Goal: Information Seeking & Learning: Learn about a topic

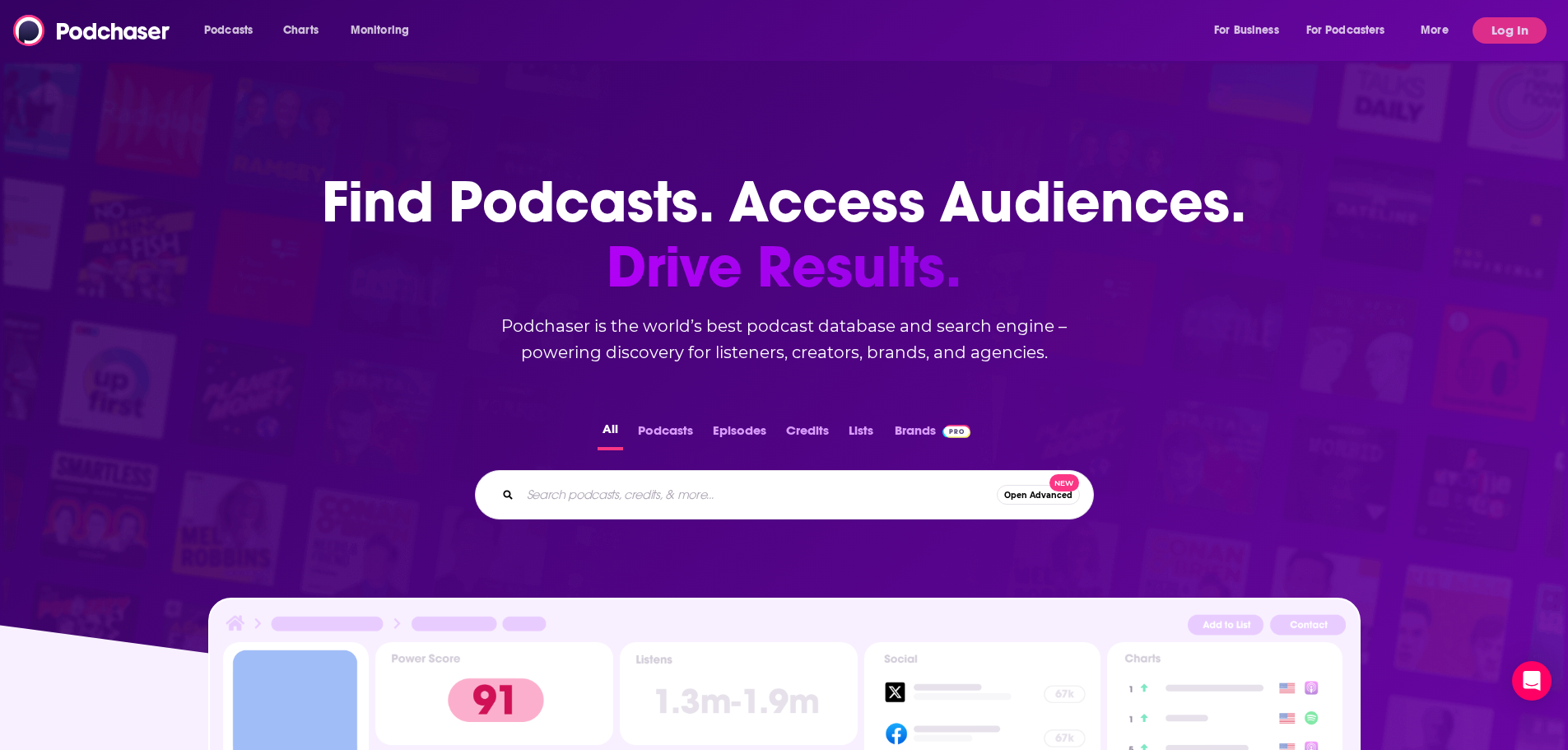
click at [759, 494] on input "Search podcasts, credits, & more..." at bounding box center [758, 494] width 477 height 26
paste input "On Brand with [PERSON_NAME]"
type input "On Brand with [PERSON_NAME]"
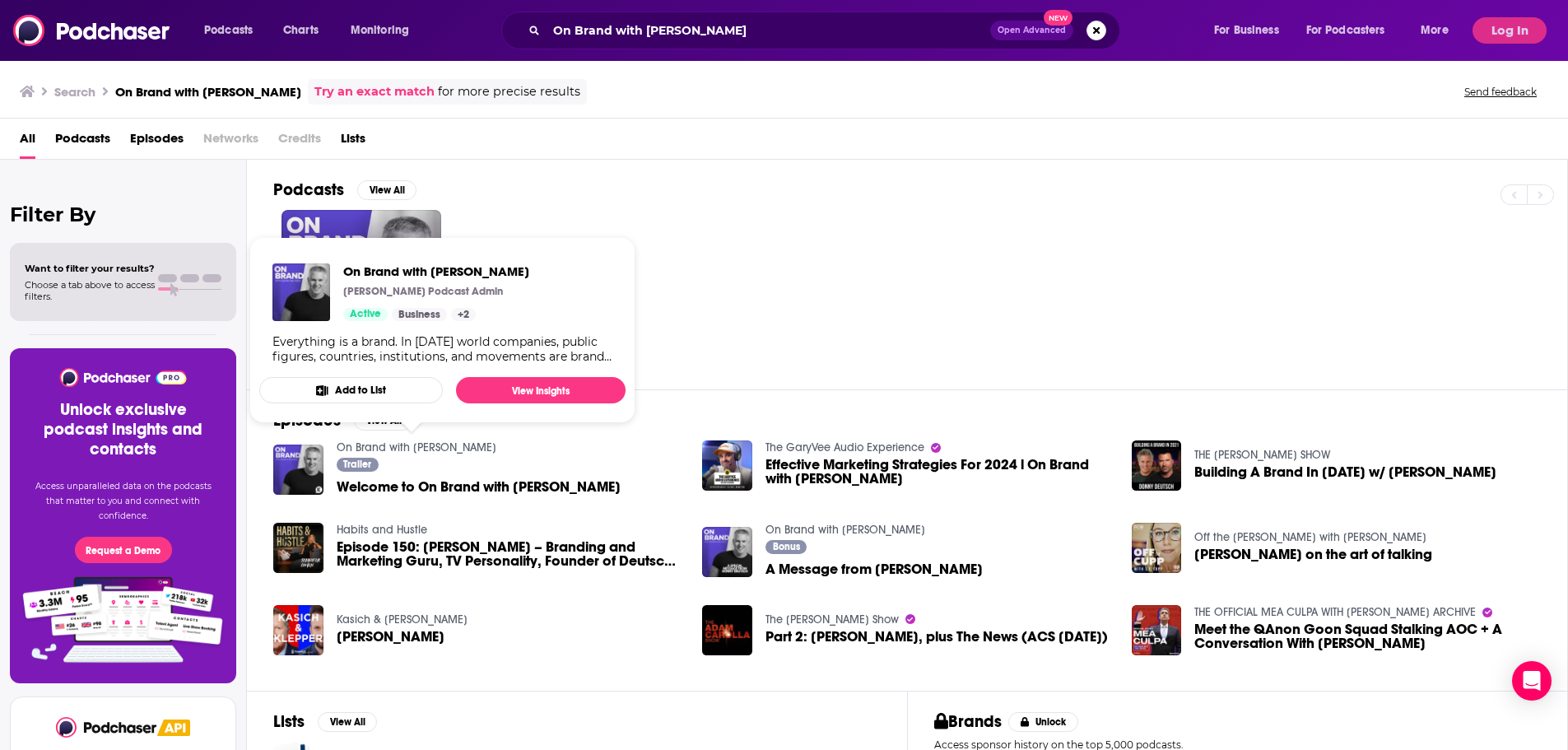
click at [383, 217] on link "On Brand with [PERSON_NAME]" at bounding box center [361, 290] width 160 height 160
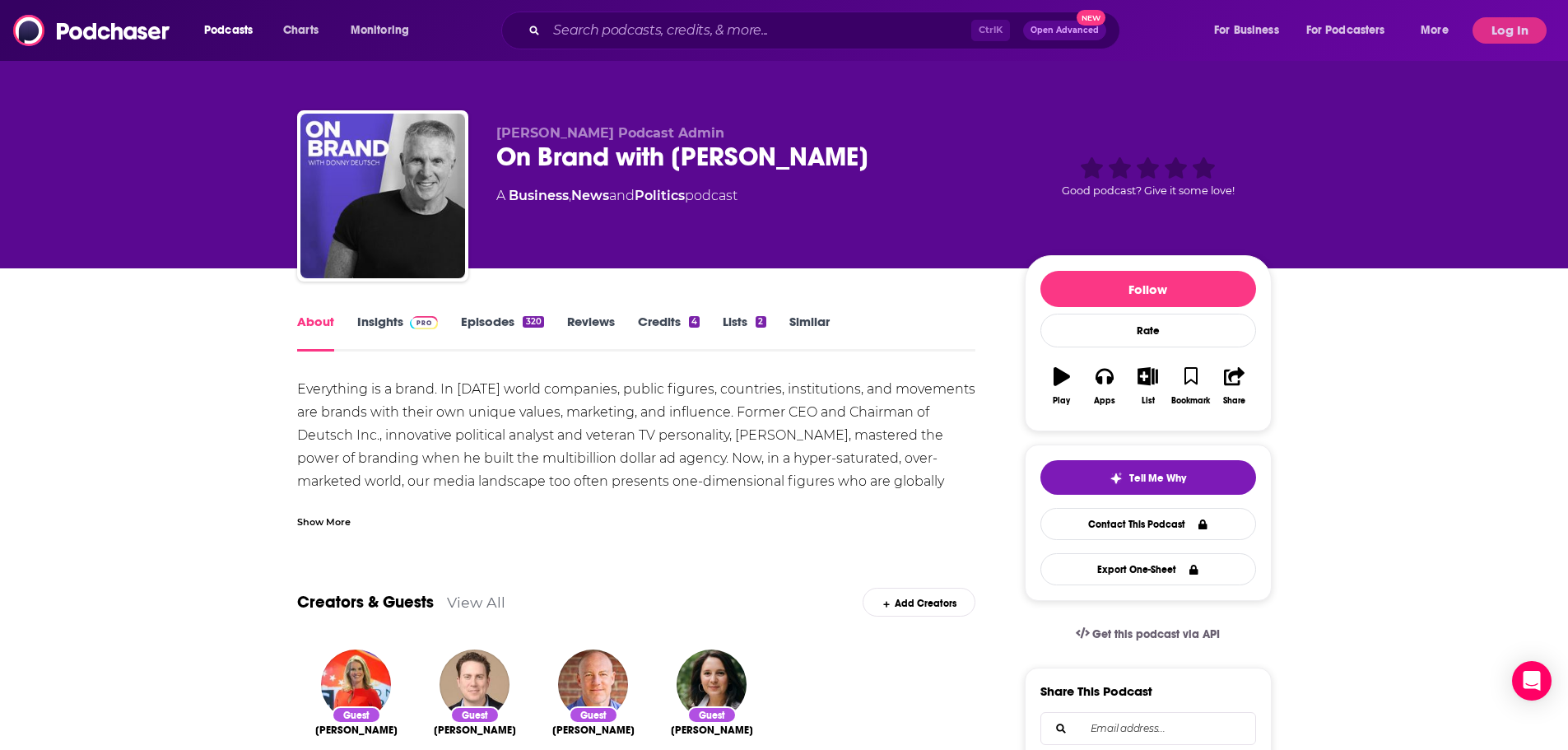
click at [376, 319] on link "Insights" at bounding box center [398, 332] width 81 height 38
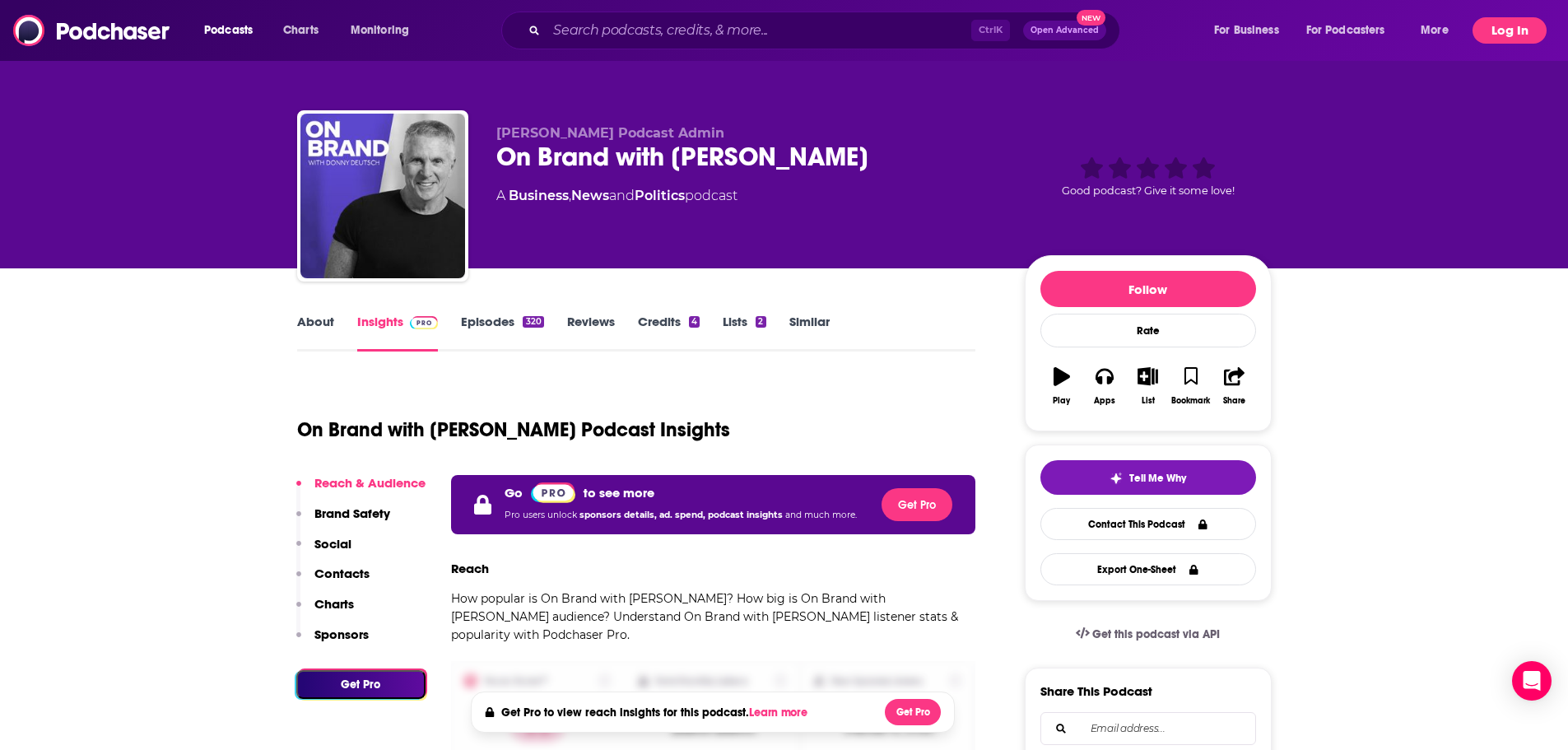
click at [1515, 24] on button "Log In" at bounding box center [1509, 30] width 74 height 26
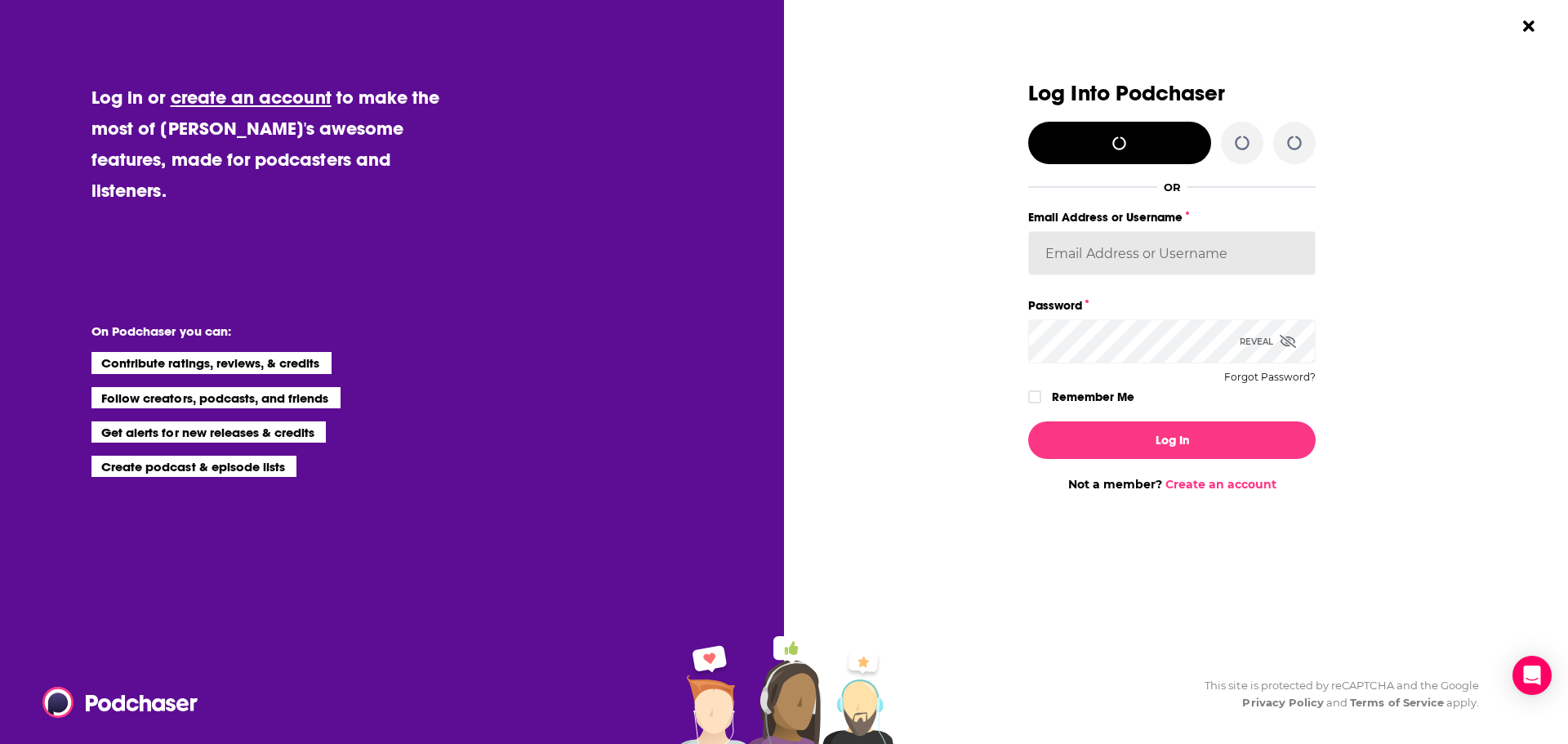
type input "[EMAIL_ADDRESS][DOMAIN_NAME]"
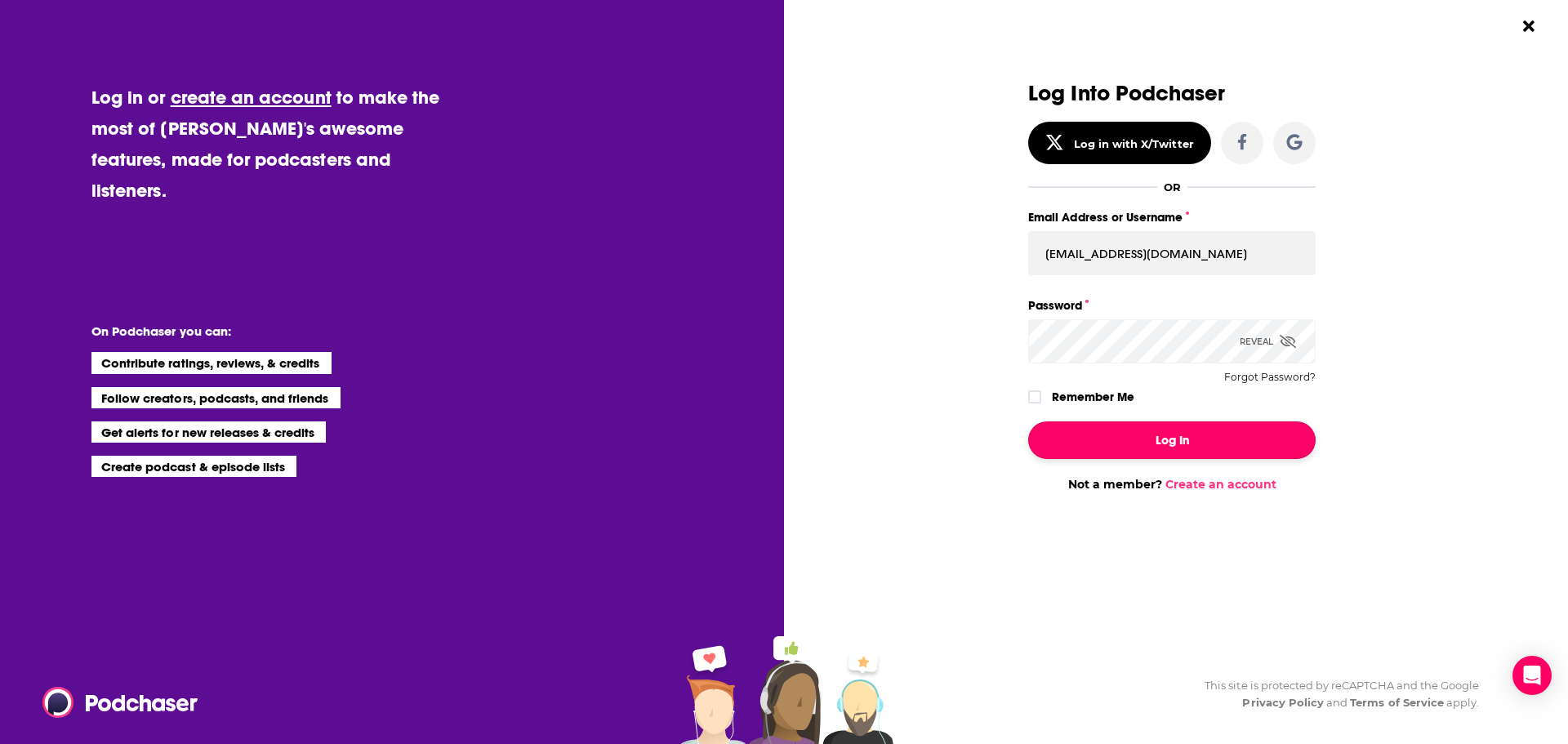
click at [1116, 436] on button "Log In" at bounding box center [1171, 440] width 287 height 38
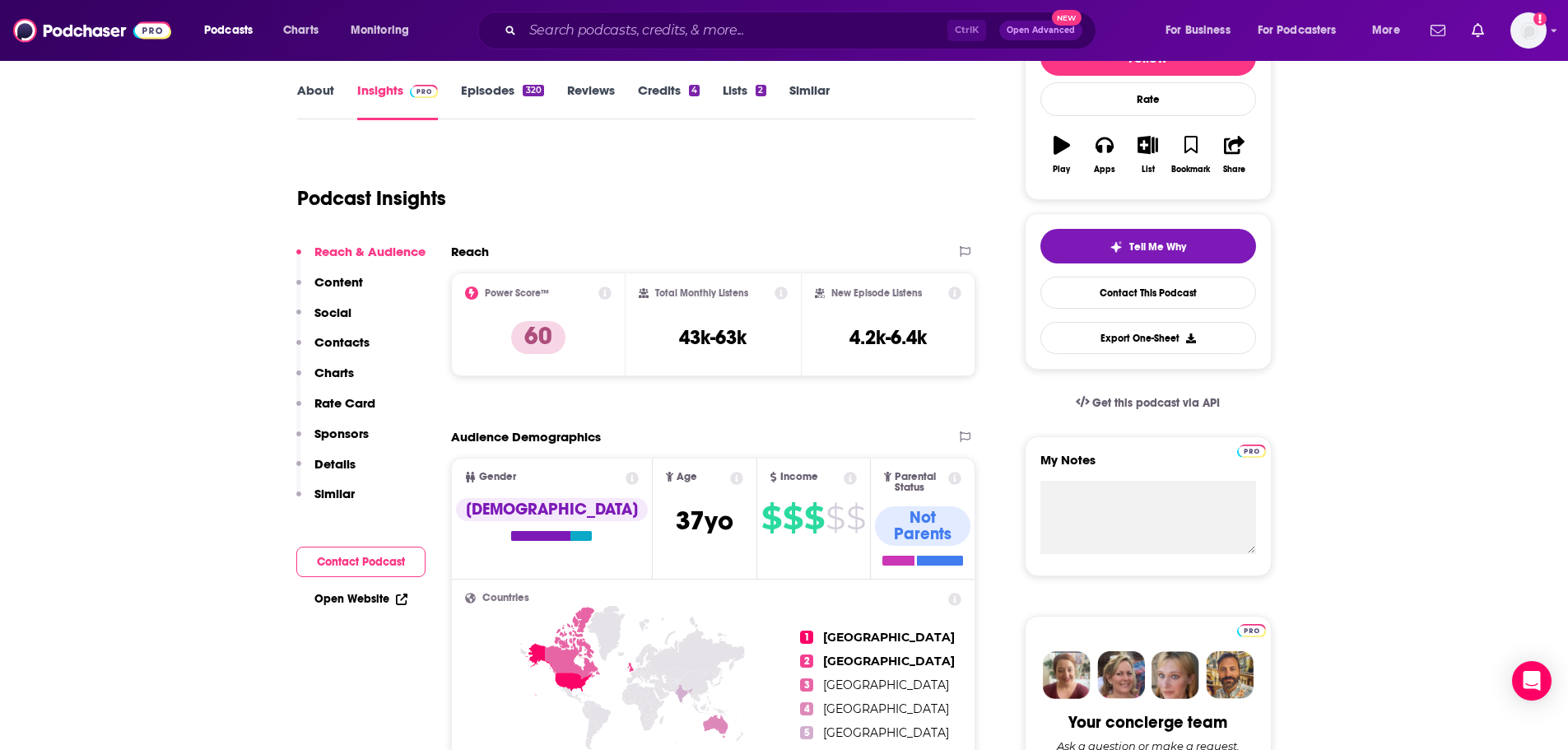
scroll to position [171, 0]
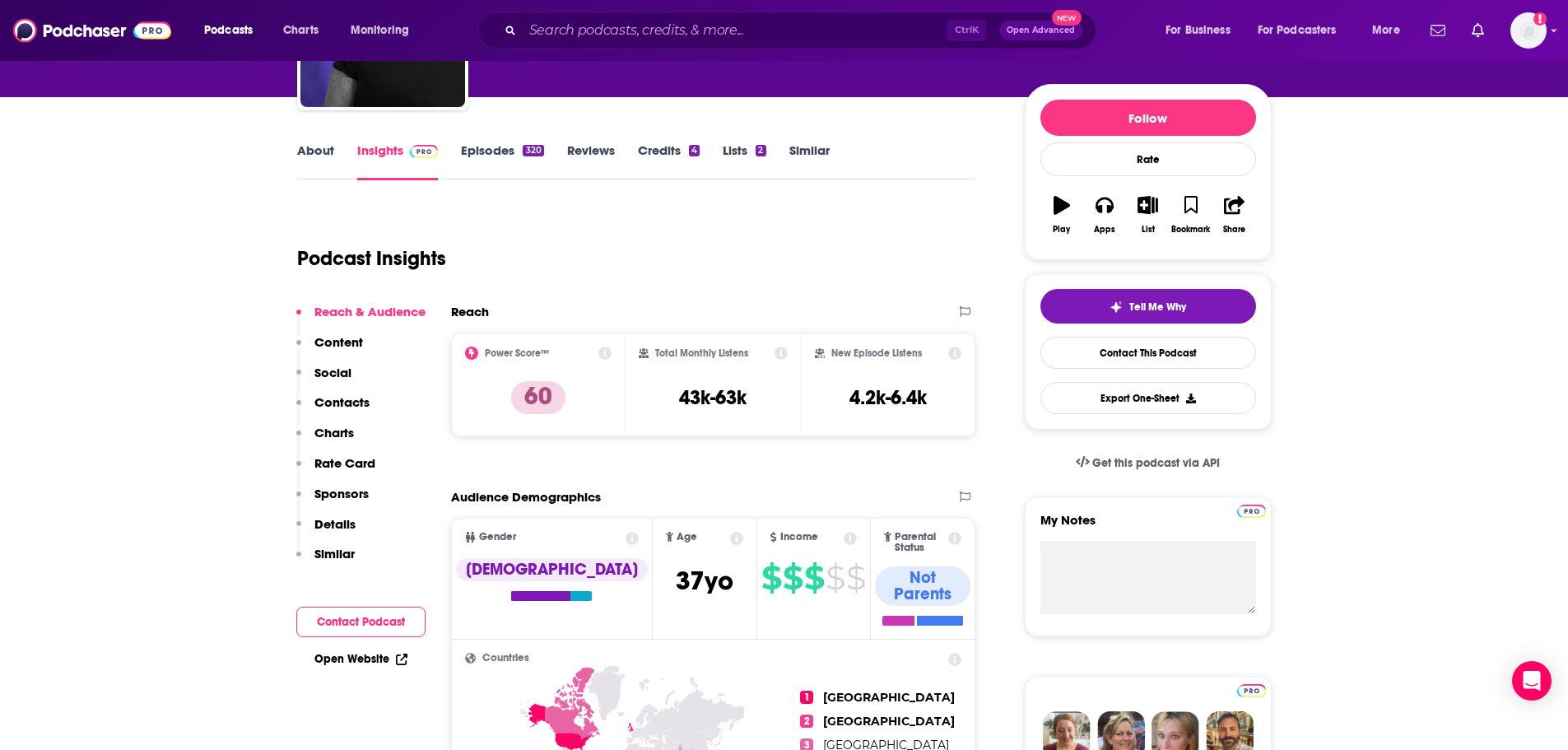
click at [322, 145] on link "About" at bounding box center [315, 162] width 37 height 38
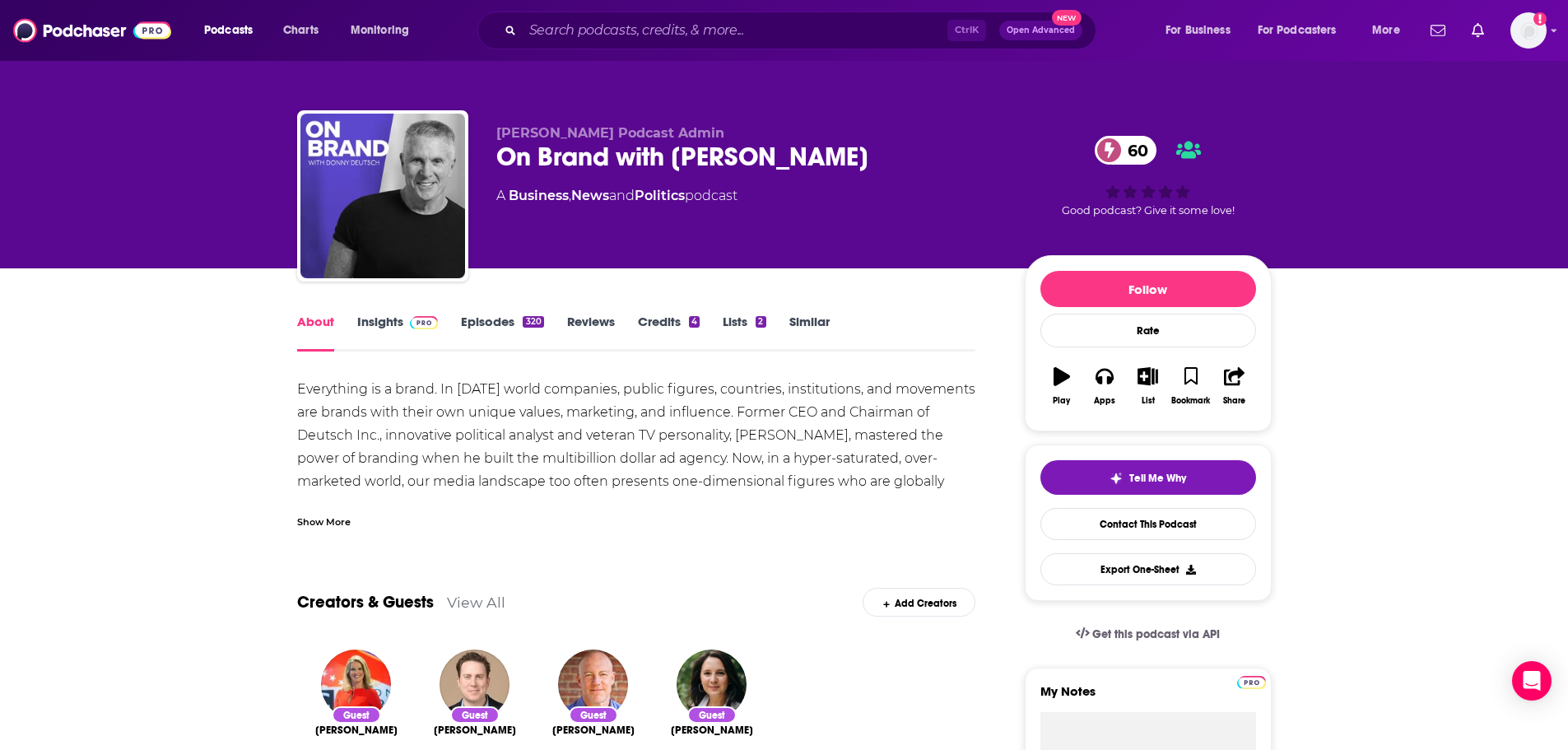
click at [329, 524] on div "Show More" at bounding box center [323, 520] width 53 height 15
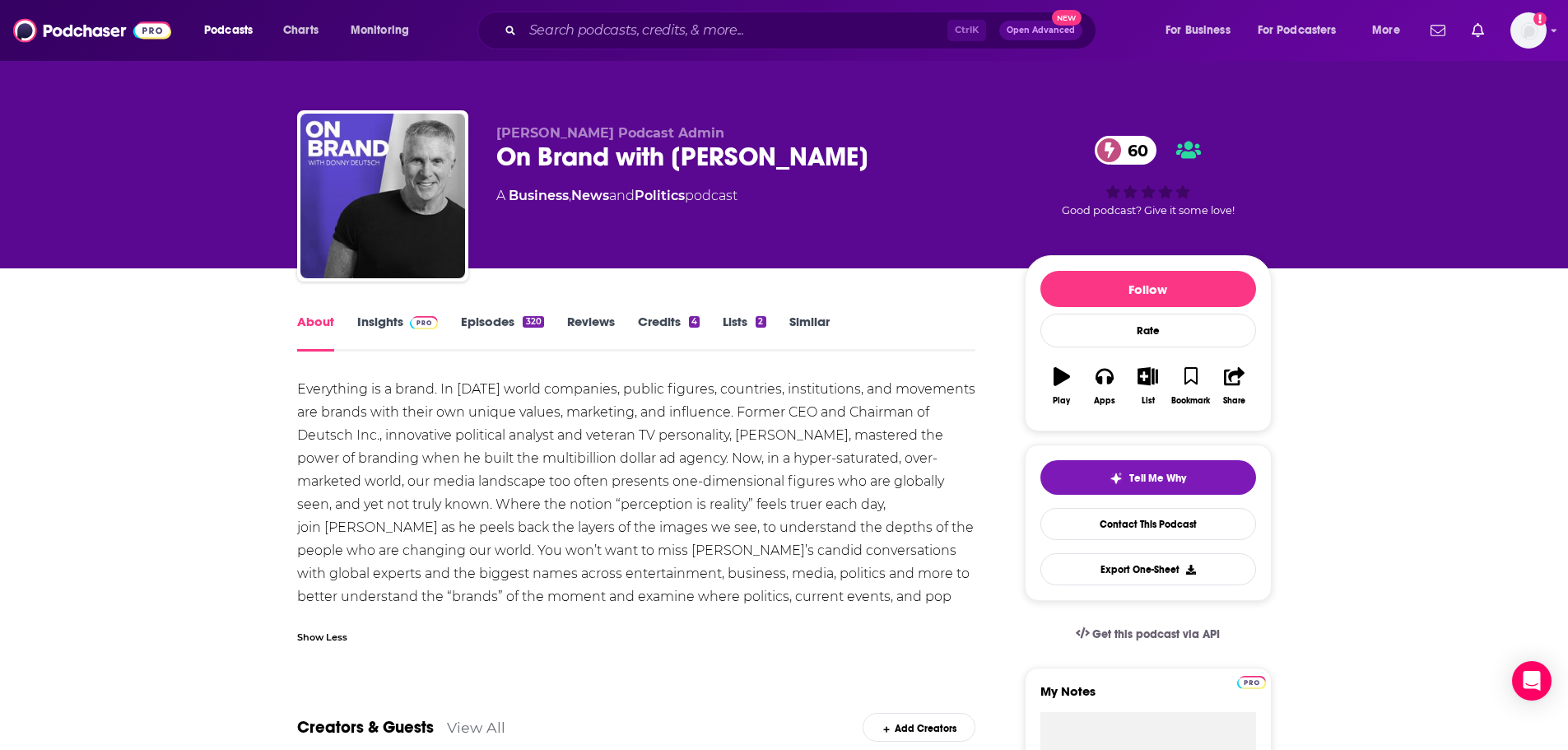
click at [371, 328] on link "Insights" at bounding box center [398, 332] width 81 height 38
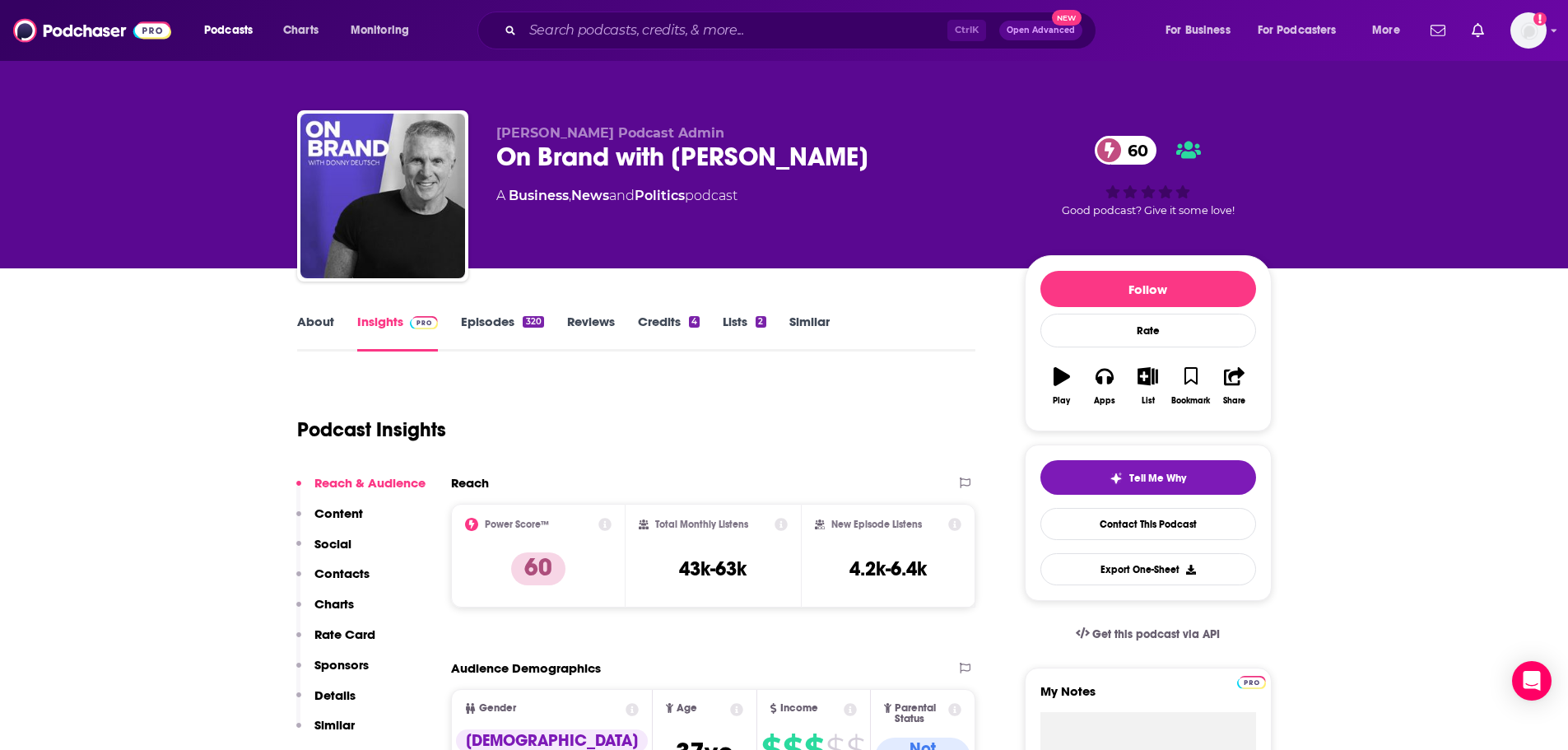
click at [496, 313] on link "Episodes 320" at bounding box center [502, 332] width 82 height 38
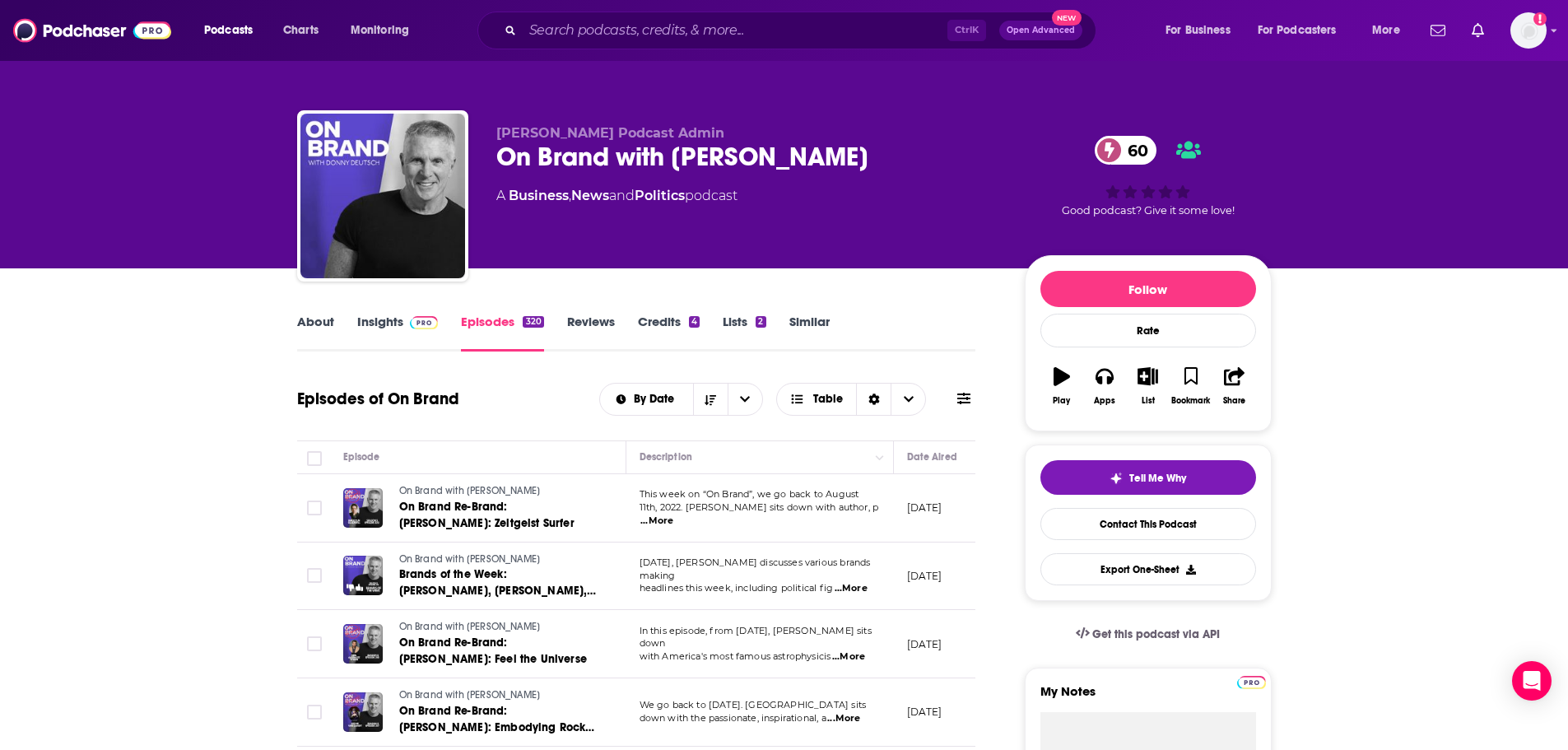
click at [385, 315] on link "Insights" at bounding box center [398, 332] width 81 height 38
